Goal: Task Accomplishment & Management: Use online tool/utility

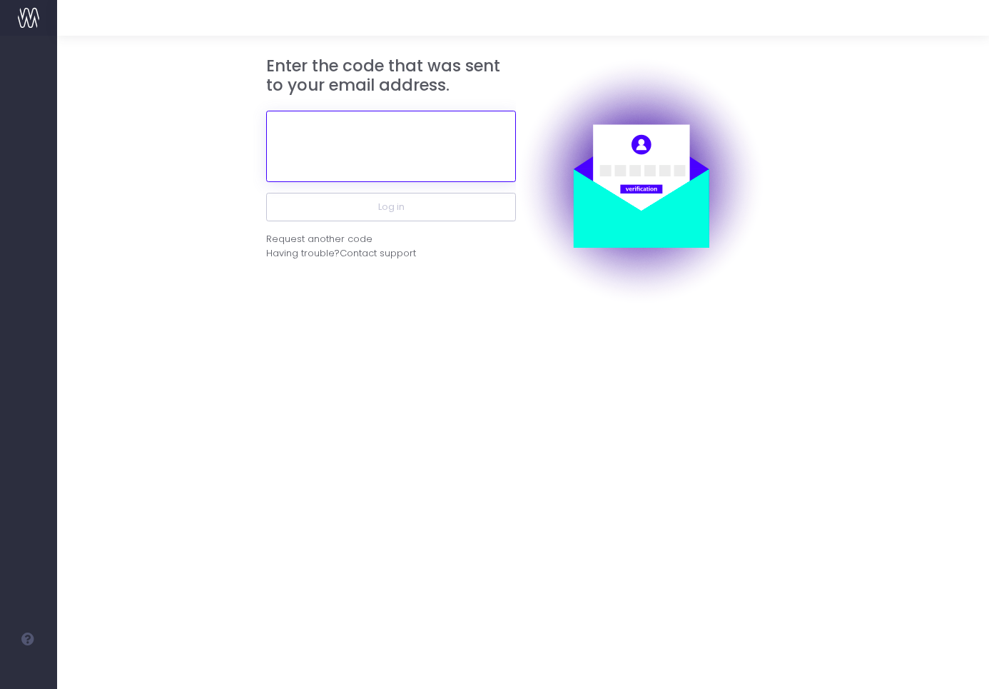
click at [338, 143] on input "text" at bounding box center [391, 146] width 250 height 71
paste input "796942"
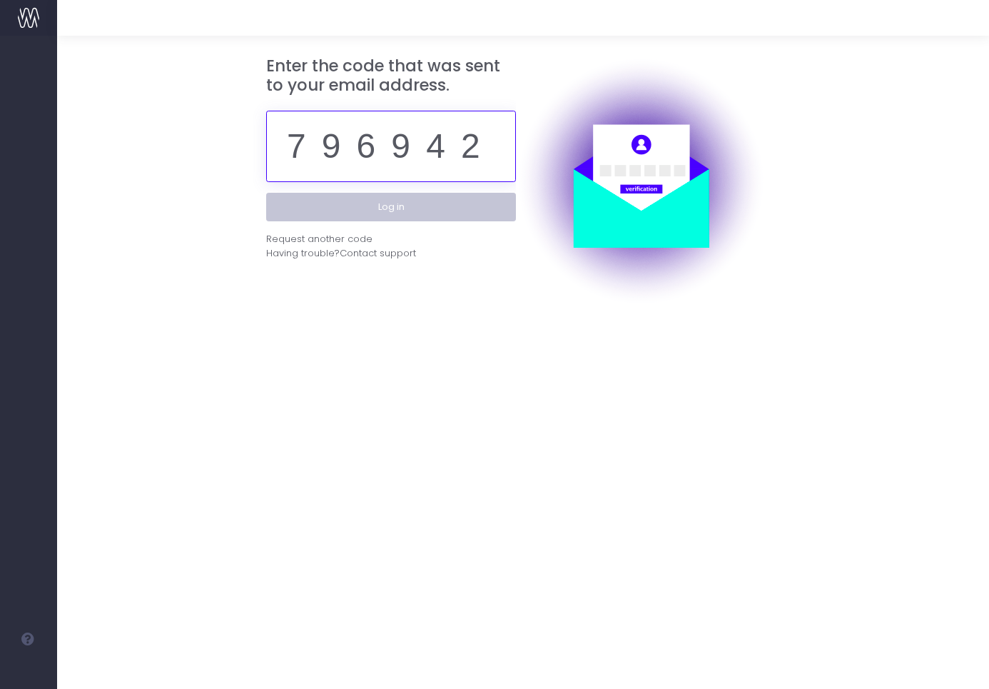
type input "796942"
click at [416, 213] on button "Log in" at bounding box center [391, 207] width 250 height 29
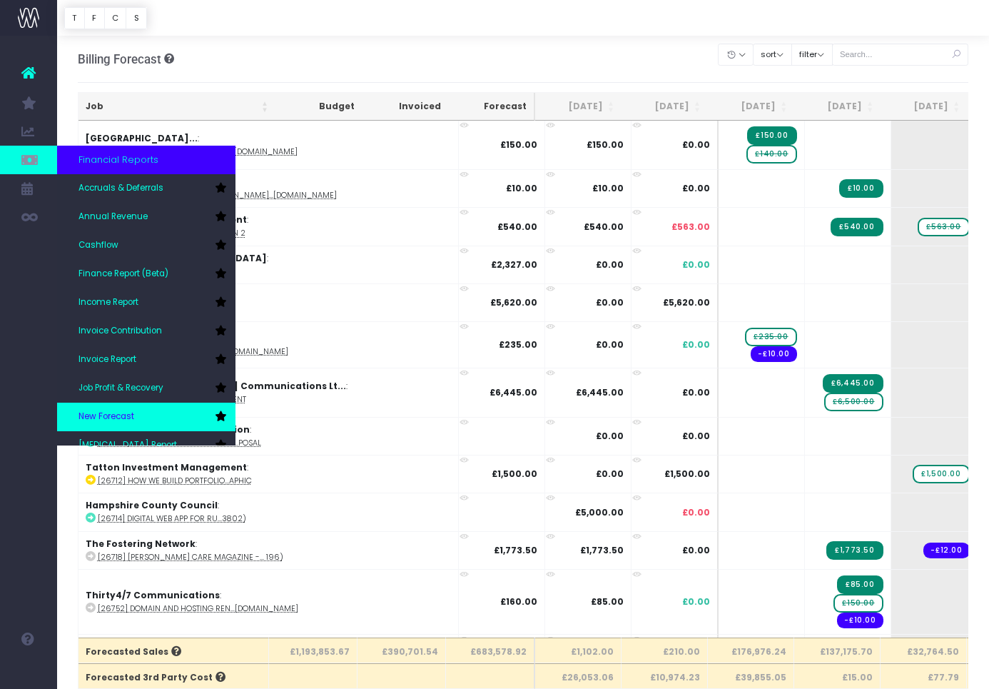
click at [119, 413] on span "New Forecast" at bounding box center [106, 416] width 56 height 13
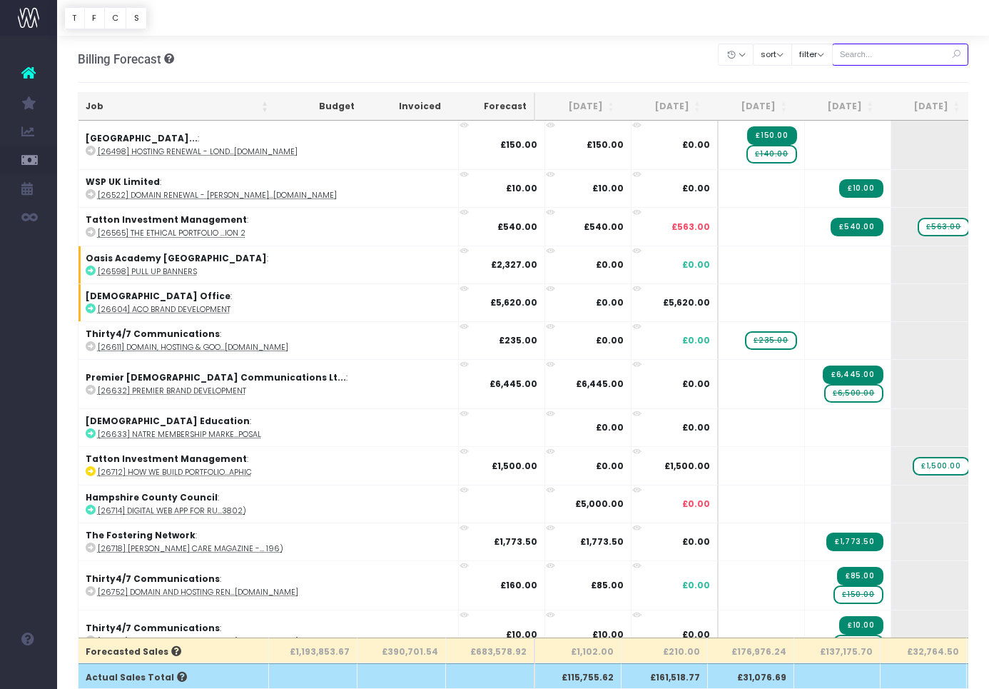
click at [894, 54] on input "text" at bounding box center [900, 55] width 137 height 22
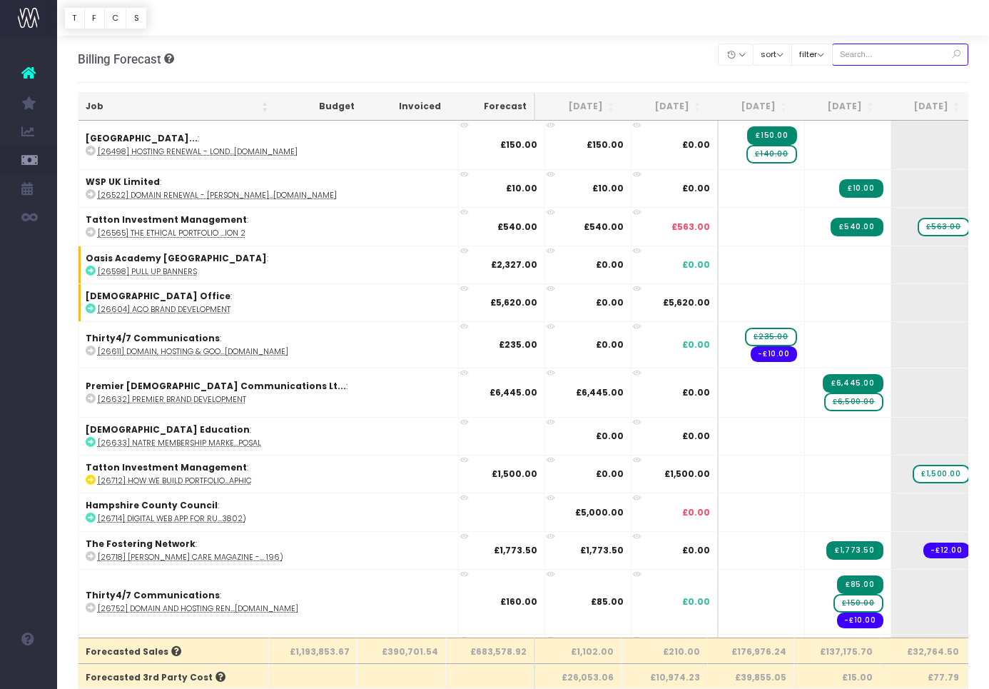
paste input "29033"
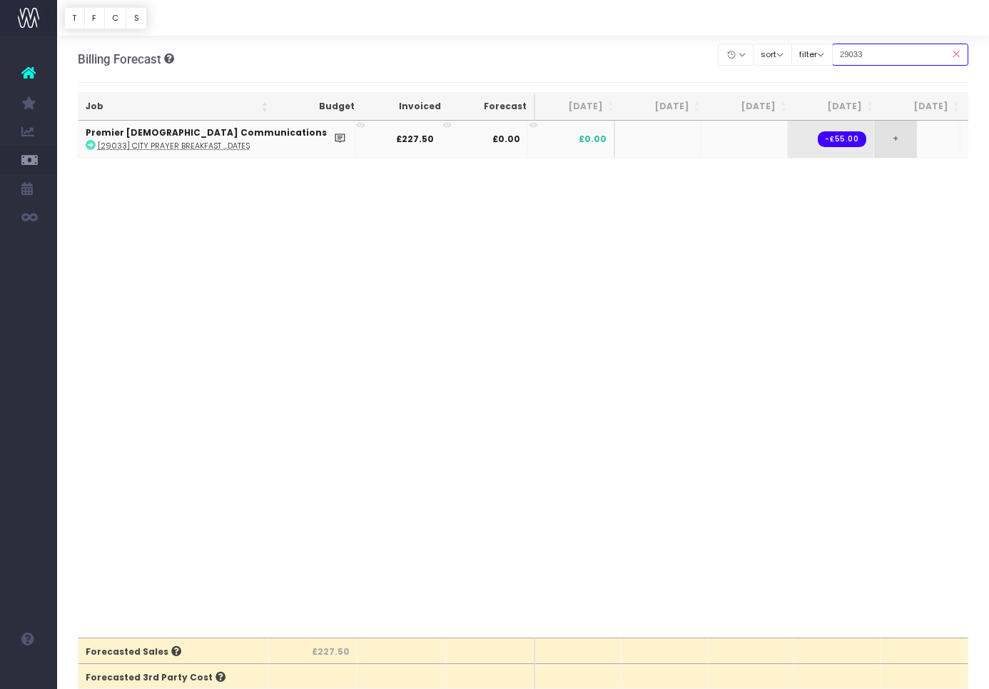
type input "29033"
click at [874, 134] on span "+" at bounding box center [895, 139] width 43 height 37
click at [808, 193] on body "Oh my... this is bad. wayahead wasn't able to load this page. Please contact su…" at bounding box center [494, 344] width 989 height 689
